Goal: Information Seeking & Learning: Learn about a topic

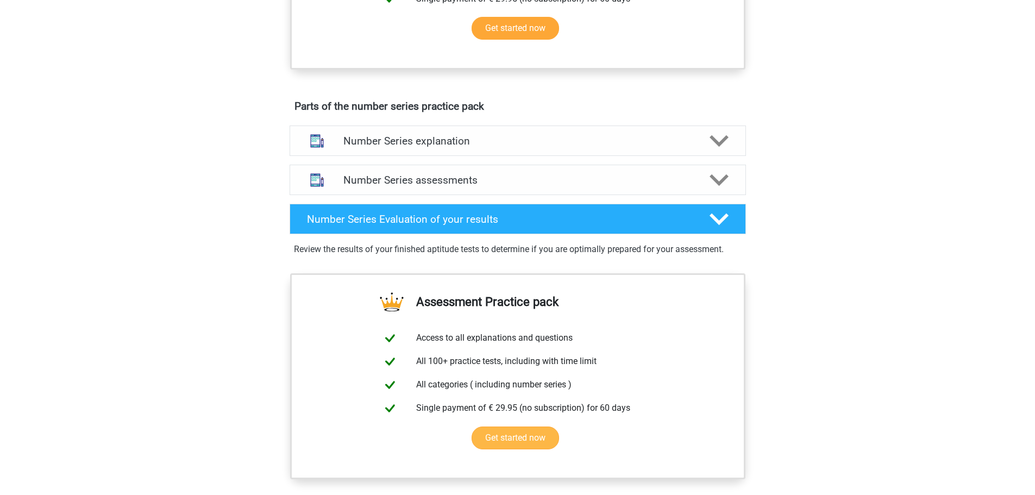
scroll to position [598, 0]
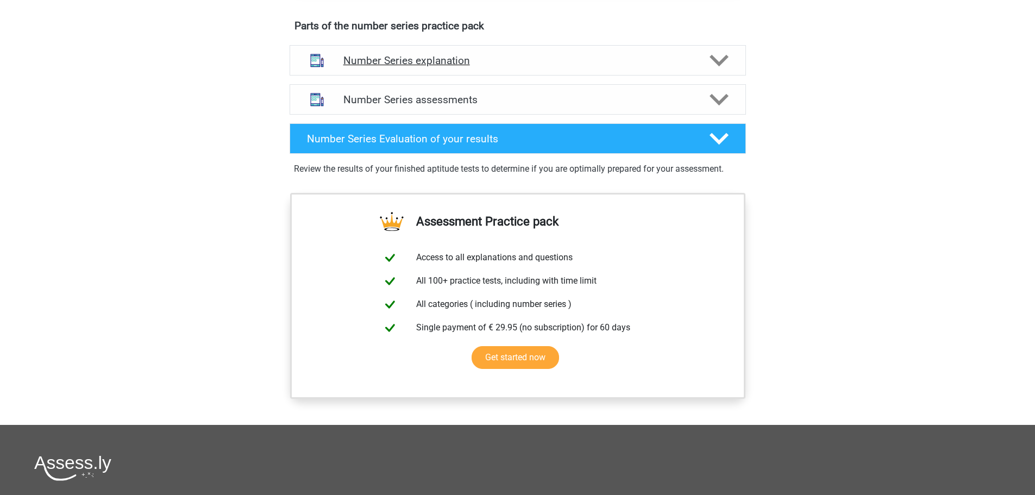
click at [729, 70] on icon at bounding box center [719, 60] width 19 height 19
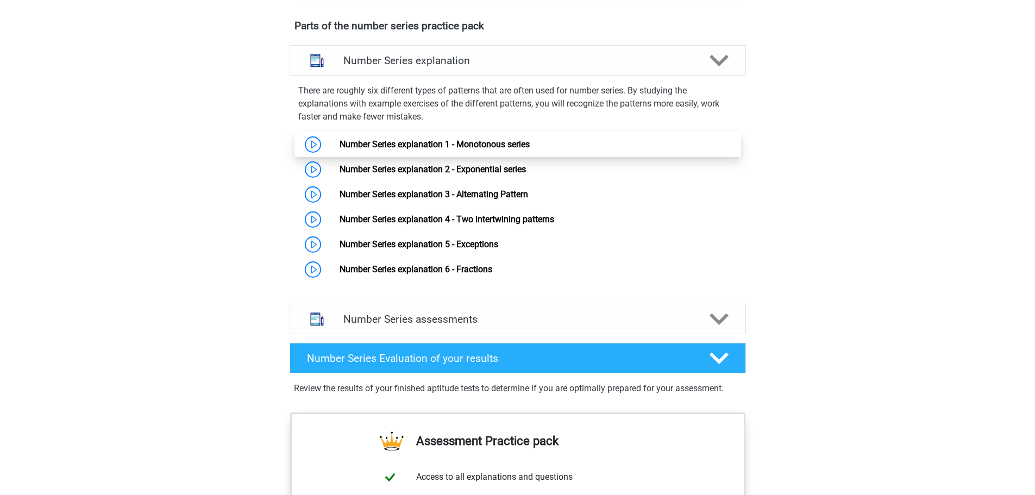
click at [446, 149] on link "Number Series explanation 1 - Monotonous series" at bounding box center [435, 144] width 190 height 10
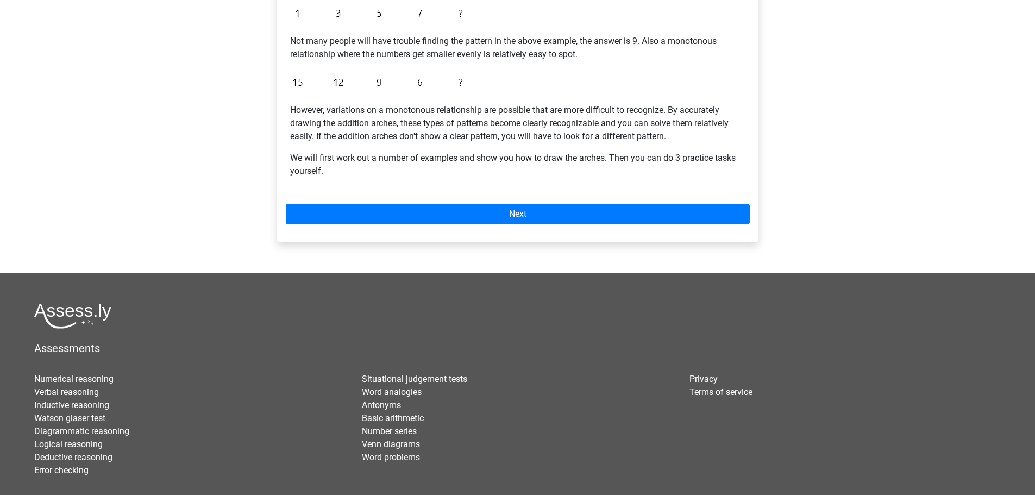
scroll to position [272, 0]
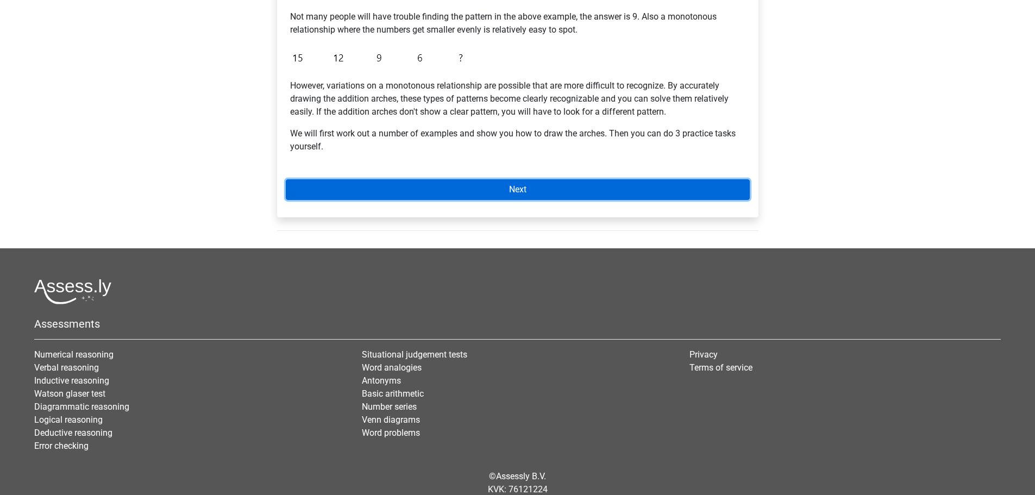
click at [541, 190] on link "Next" at bounding box center [518, 189] width 464 height 21
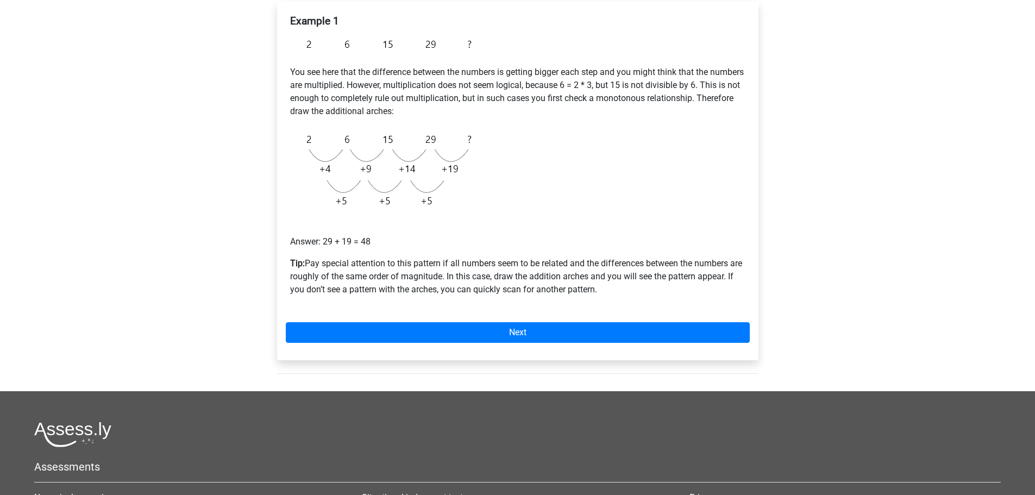
scroll to position [163, 0]
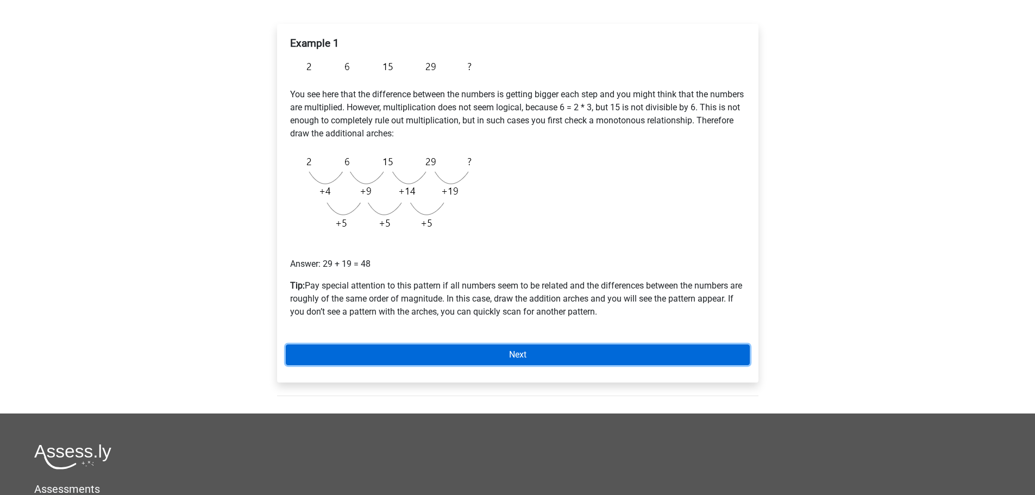
click at [509, 365] on link "Next" at bounding box center [518, 355] width 464 height 21
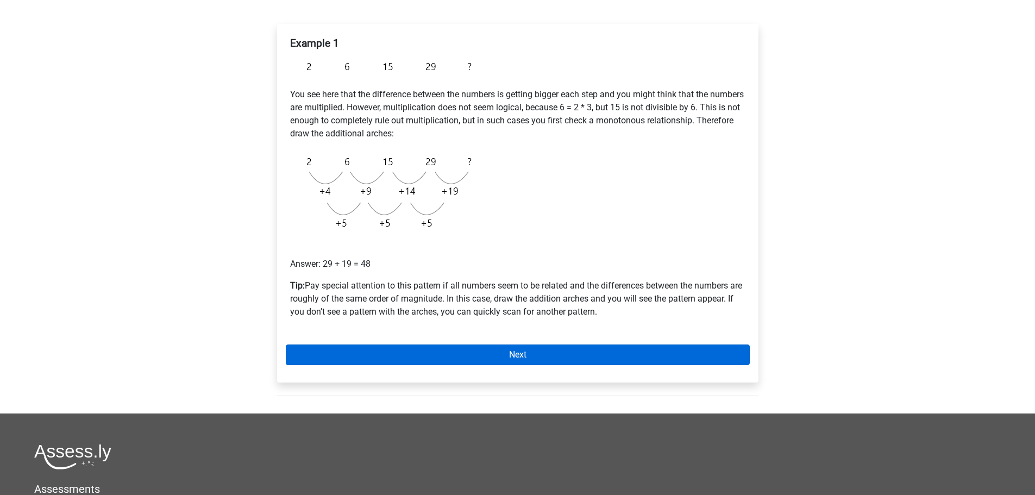
scroll to position [152, 0]
